Goal: Answer question/provide support: Share knowledge or assist other users

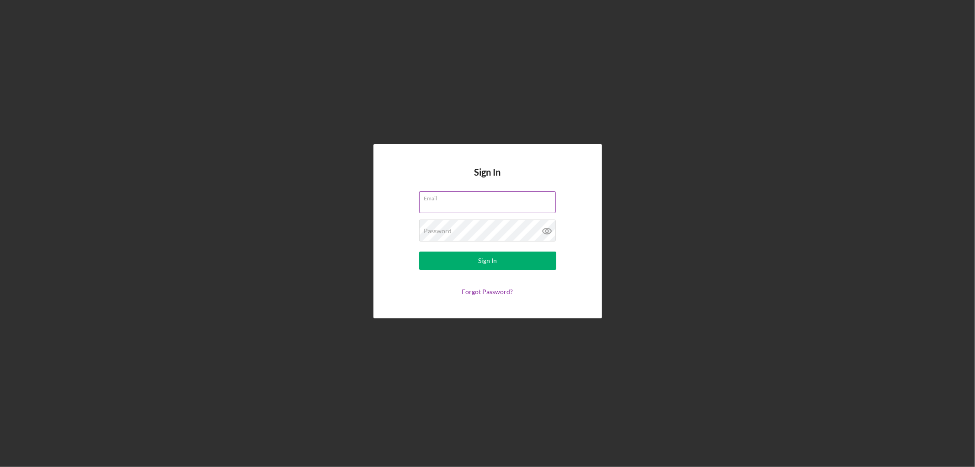
click at [464, 203] on input "Email" at bounding box center [487, 202] width 137 height 22
type input "[PERSON_NAME][EMAIL_ADDRESS][PERSON_NAME][DOMAIN_NAME]"
click at [419, 251] on button "Sign In" at bounding box center [487, 260] width 137 height 18
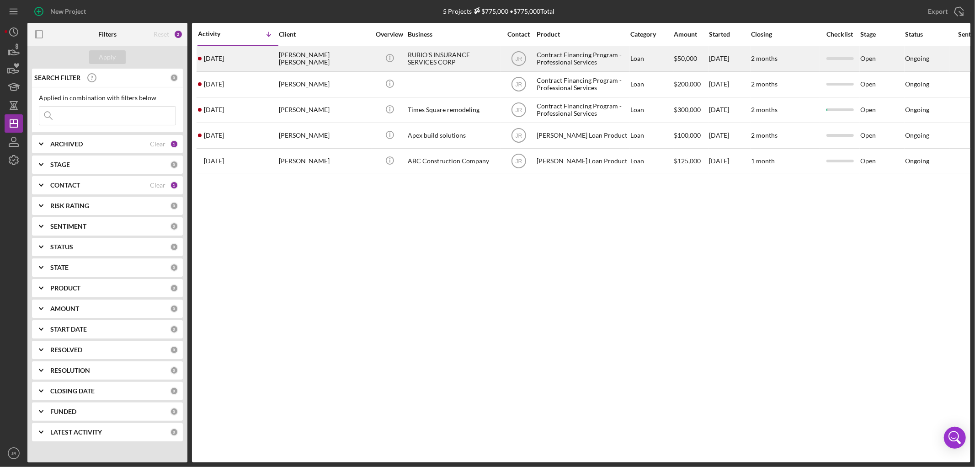
click at [299, 56] on div "[PERSON_NAME] [PERSON_NAME]" at bounding box center [324, 59] width 91 height 24
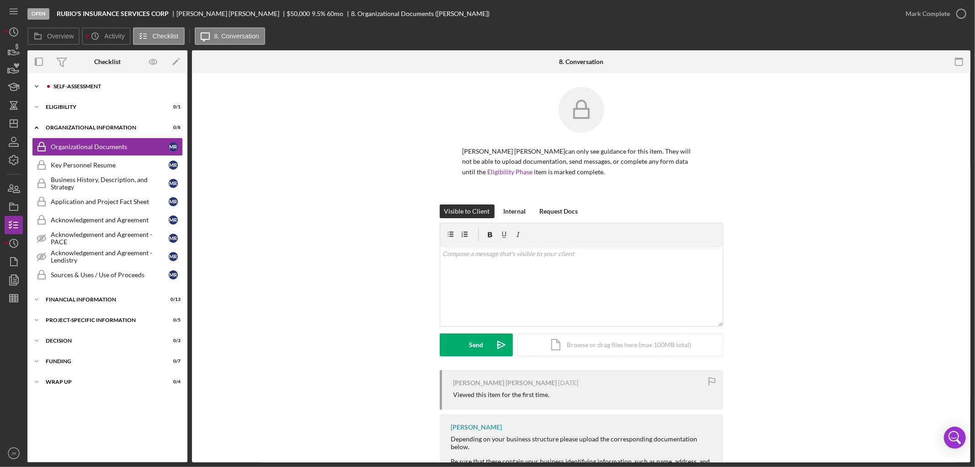
click at [98, 90] on div "Icon/Expander Self-Assessment 0 / 9" at bounding box center [107, 86] width 160 height 18
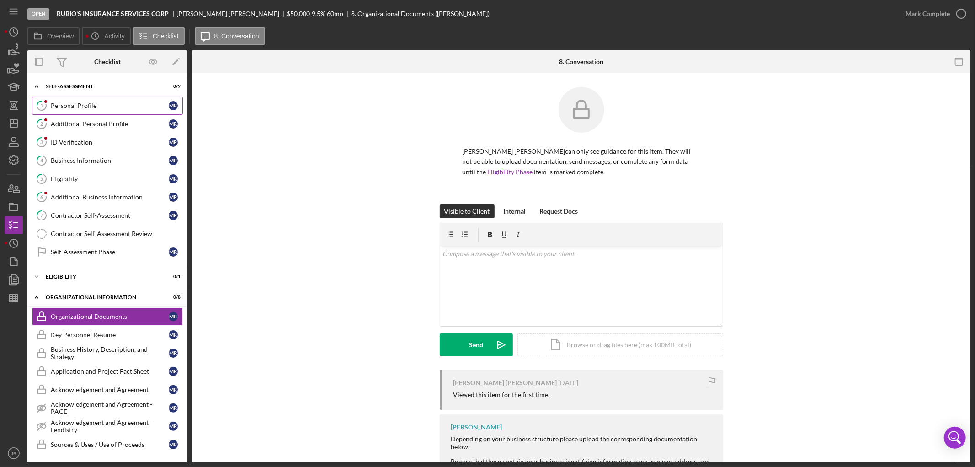
click at [102, 103] on div "Personal Profile" at bounding box center [110, 105] width 118 height 7
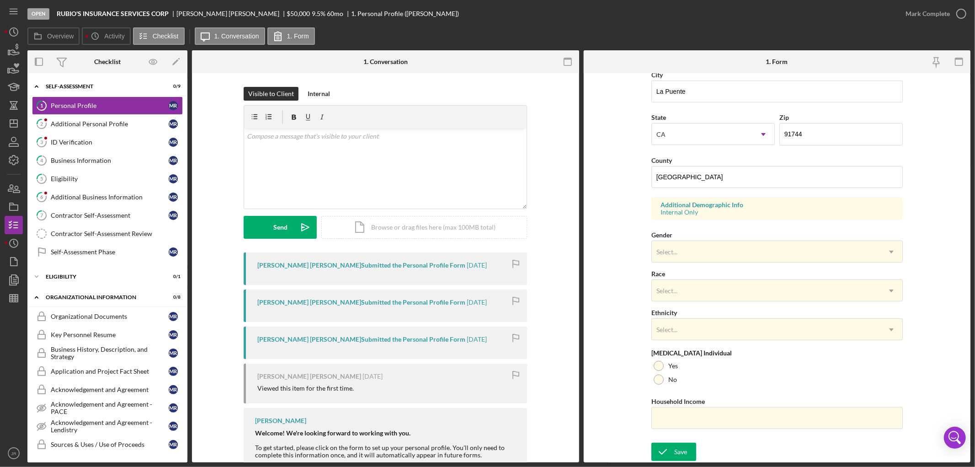
scroll to position [222, 0]
click at [90, 125] on div "Additional Personal Profile" at bounding box center [110, 123] width 118 height 7
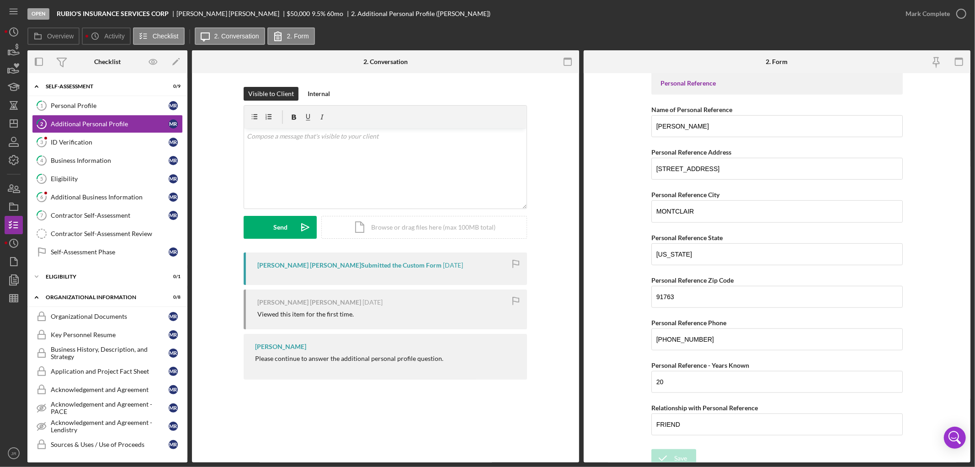
scroll to position [511, 0]
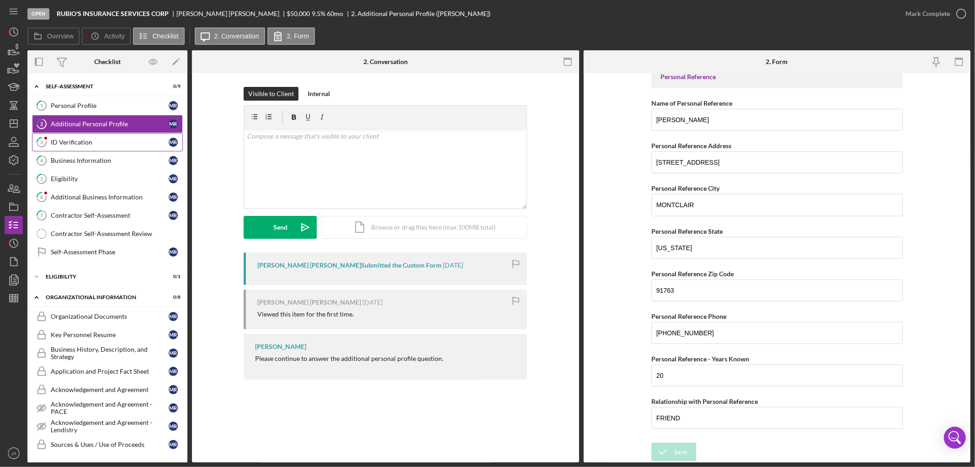
click at [101, 148] on link "3 ID Verification M R" at bounding box center [107, 142] width 151 height 18
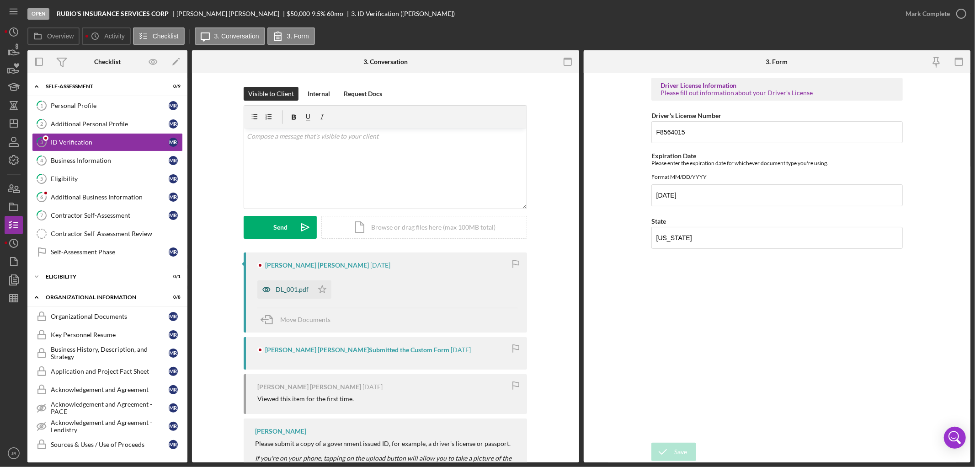
click at [295, 291] on div "DL_001.pdf" at bounding box center [292, 289] width 33 height 7
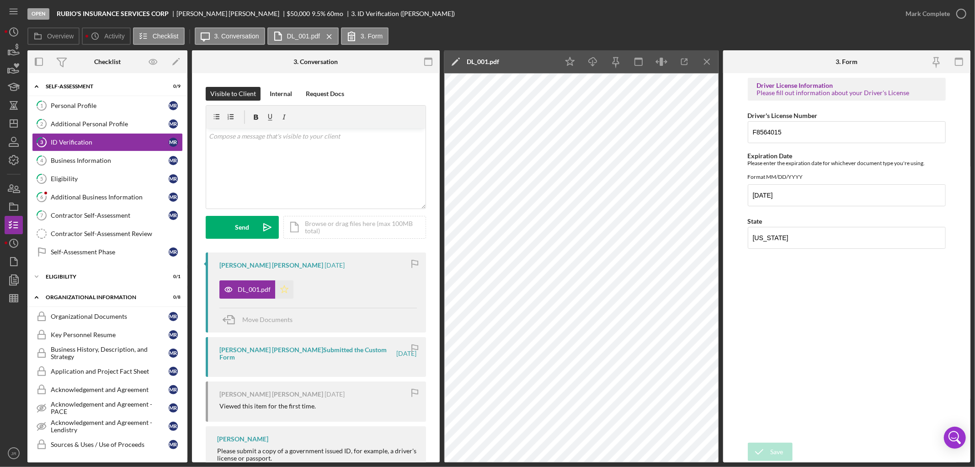
click at [282, 290] on icon "Icon/Star" at bounding box center [284, 289] width 18 height 18
click at [93, 158] on div "Business Information" at bounding box center [110, 160] width 118 height 7
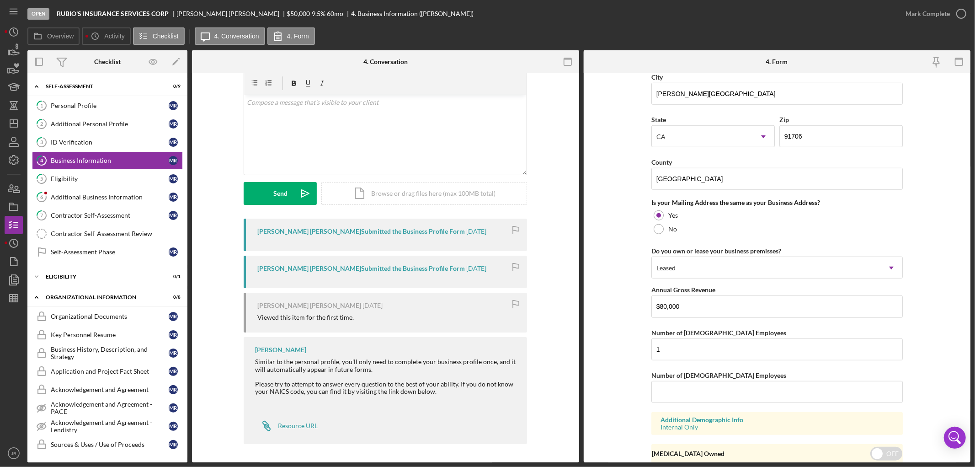
scroll to position [628, 0]
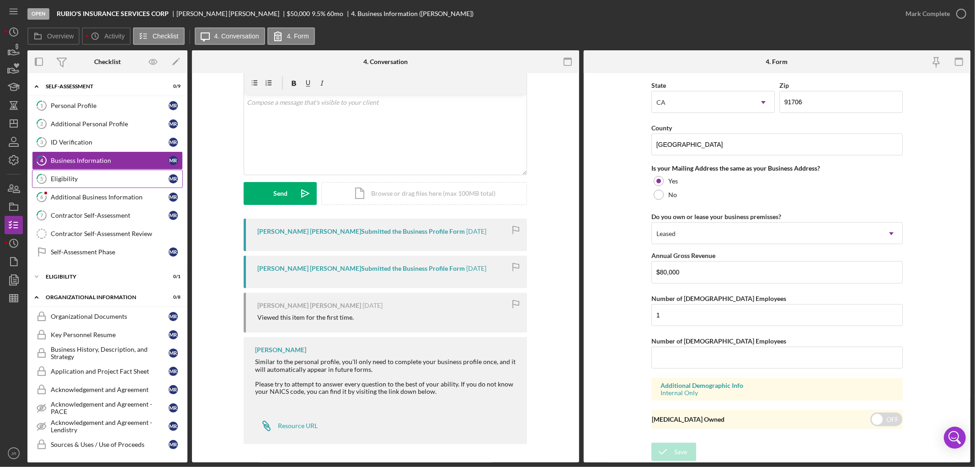
click at [83, 179] on div "Eligibility" at bounding box center [110, 178] width 118 height 7
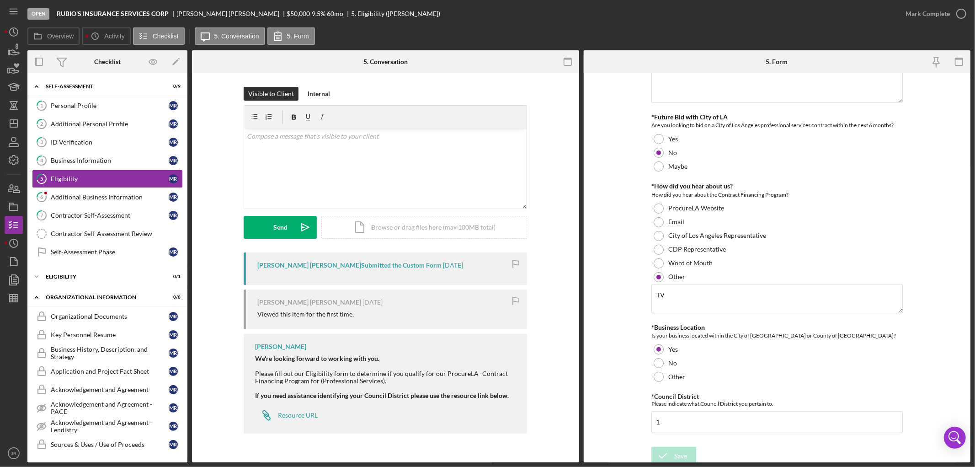
scroll to position [234, 0]
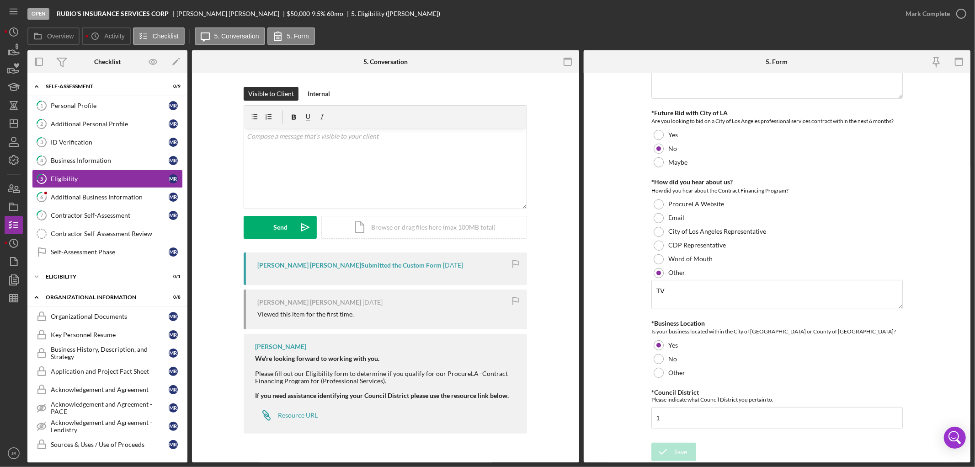
click at [209, 238] on div "Visible to Client Internal v Color teal Color pink Remove color Add row above A…" at bounding box center [386, 169] width 360 height 165
click at [80, 202] on link "6 Additional Business Information M R" at bounding box center [107, 197] width 151 height 18
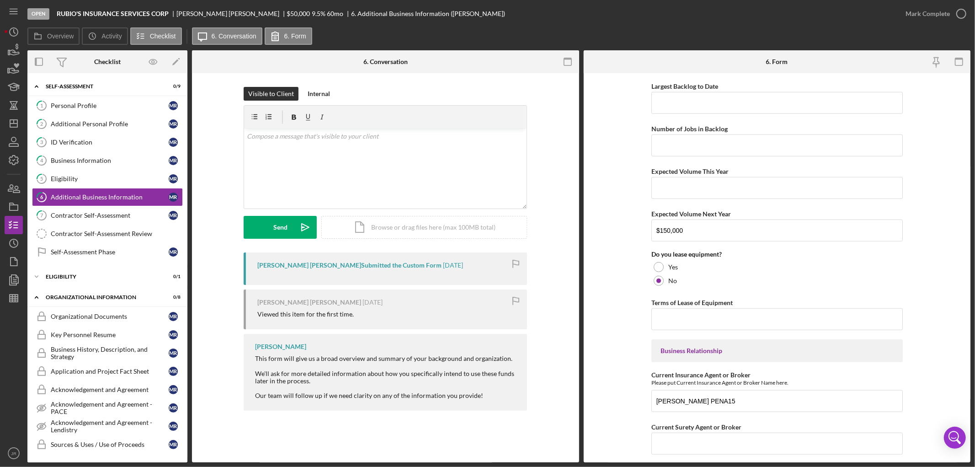
scroll to position [559, 0]
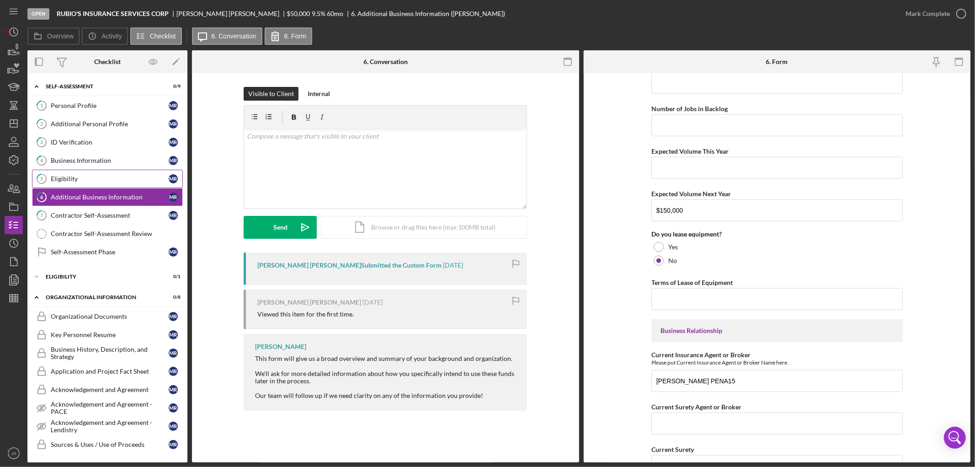
click at [86, 177] on div "Eligibility" at bounding box center [110, 178] width 118 height 7
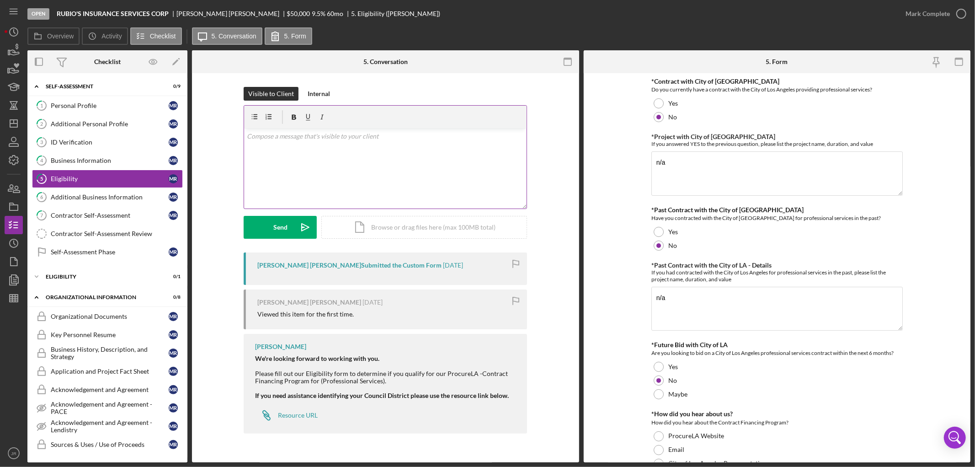
click at [332, 171] on div "v Color teal Color pink Remove color Add row above Add row below Add column bef…" at bounding box center [385, 168] width 282 height 80
click at [407, 152] on p "Thank you for completing the eligibility form." at bounding box center [385, 149] width 277 height 10
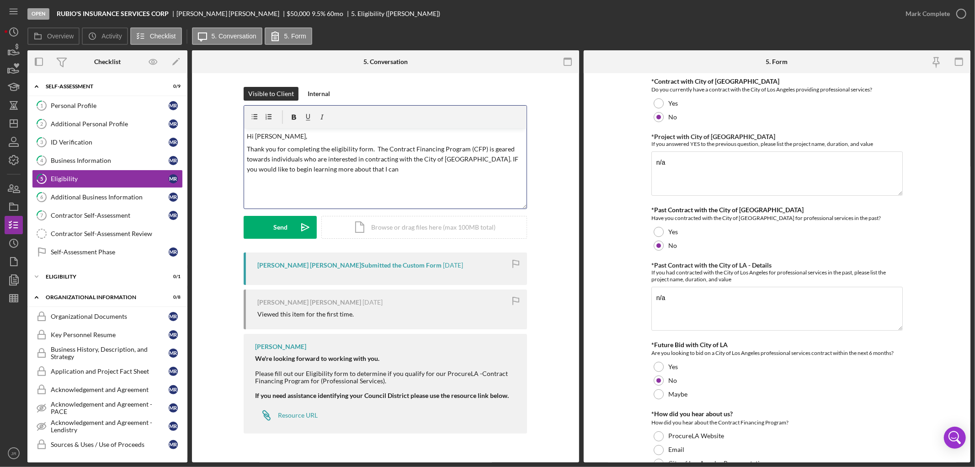
click at [481, 160] on p "Thank you for completing the eligibility form. The Contract Financing Program (…" at bounding box center [385, 159] width 277 height 31
click at [256, 170] on p "Thank you for completing the eligibility form. The Contract Financing Program (…" at bounding box center [385, 159] width 277 height 31
drag, startPoint x: 502, startPoint y: 170, endPoint x: 475, endPoint y: 161, distance: 28.0
click at [475, 161] on p "Thank you for completing the eligibility form. The Contract Financing Program (…" at bounding box center [385, 159] width 277 height 31
click at [410, 172] on p "Thank you for completing the eligibility form. The Contract Financing Program (…" at bounding box center [385, 159] width 277 height 31
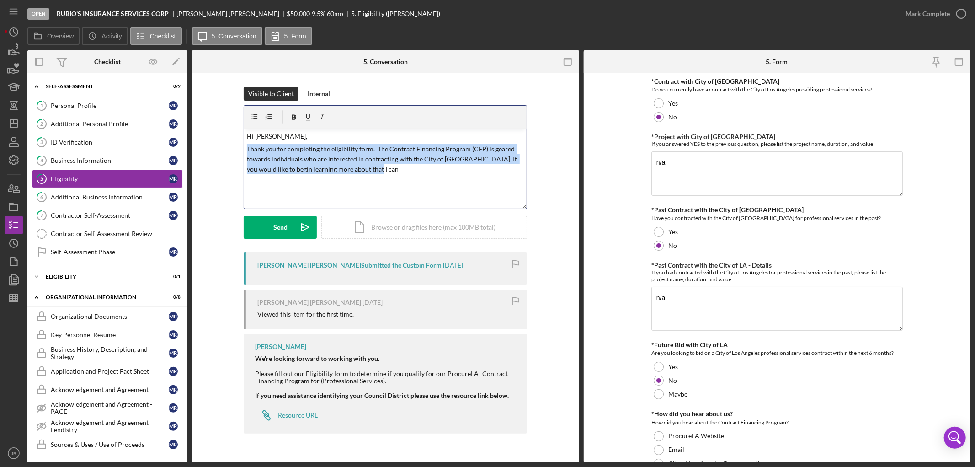
drag, startPoint x: 246, startPoint y: 149, endPoint x: 464, endPoint y: 165, distance: 218.6
click at [464, 165] on div "v Color teal Color pink Remove color Add row above Add row below Add column bef…" at bounding box center [385, 168] width 282 height 80
click at [483, 171] on p "Thank you for completing the eligibility form. The Contract Financing Program (…" at bounding box center [385, 159] width 277 height 31
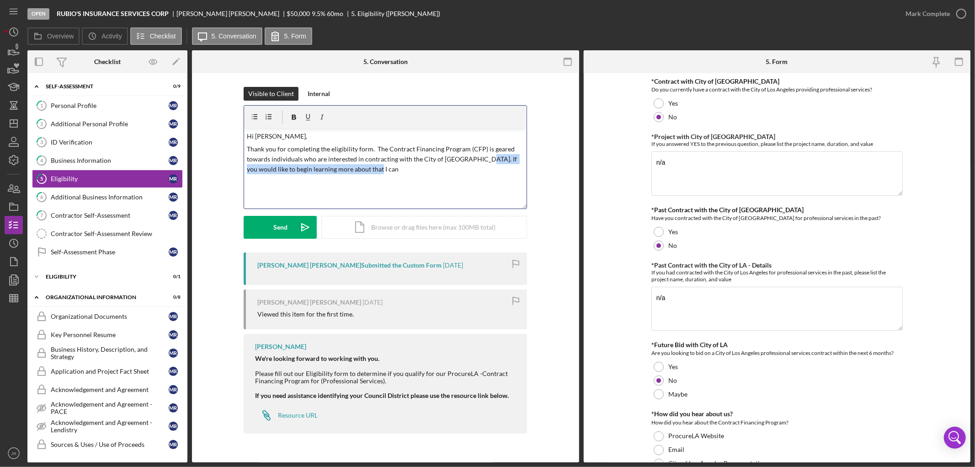
drag, startPoint x: 481, startPoint y: 170, endPoint x: 476, endPoint y: 162, distance: 8.9
click at [476, 162] on p "Thank you for completing the eligibility form. The Contract Financing Program (…" at bounding box center [385, 159] width 277 height 31
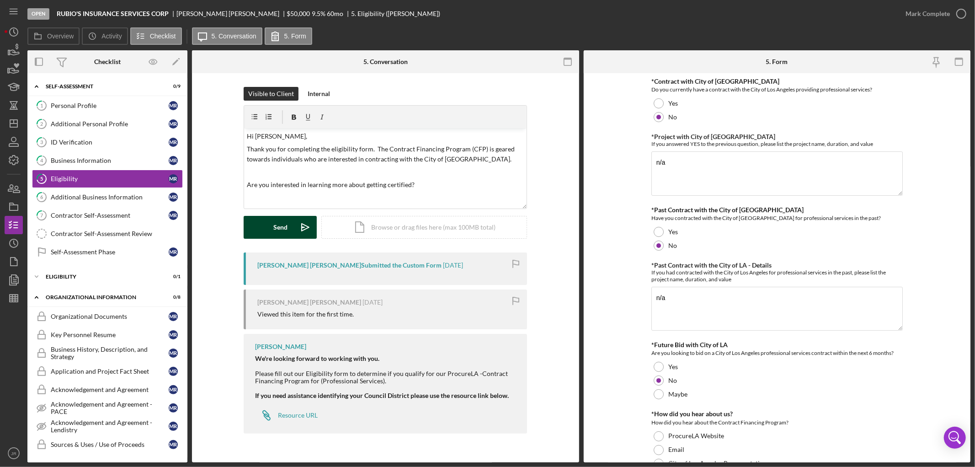
click at [277, 225] on div "Send" at bounding box center [280, 227] width 14 height 23
